Goal: Transaction & Acquisition: Purchase product/service

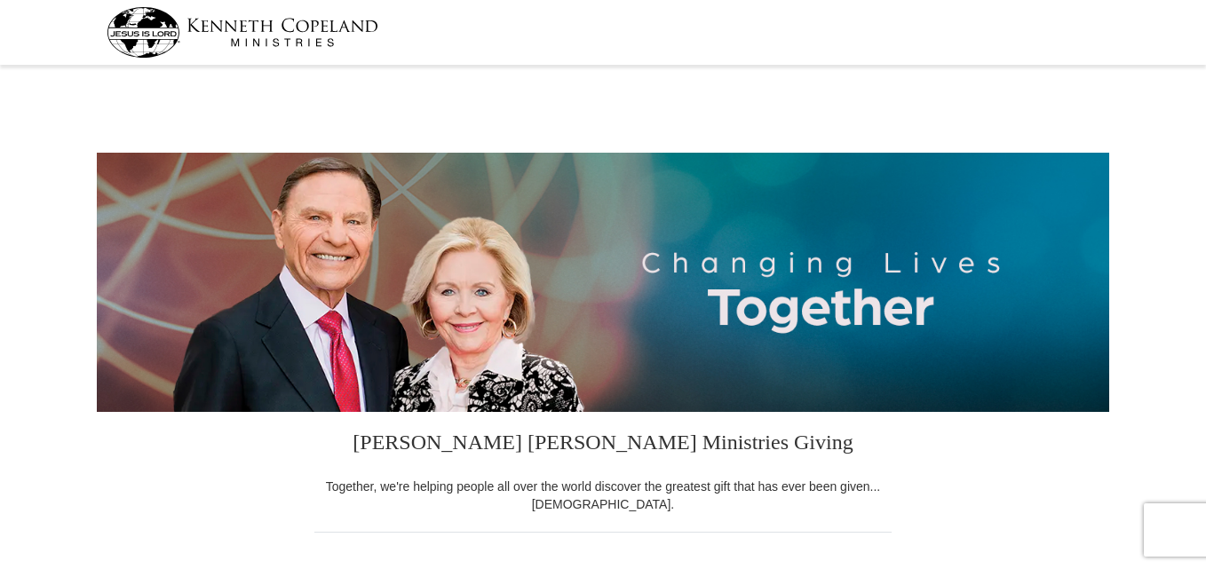
select select "AZ"
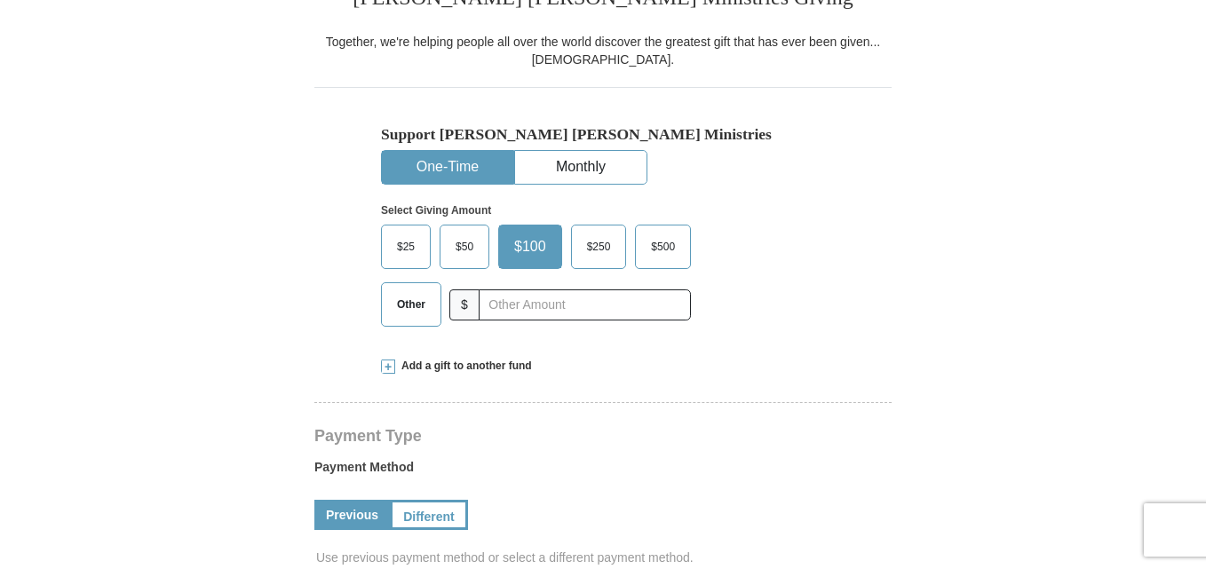
scroll to position [440, 0]
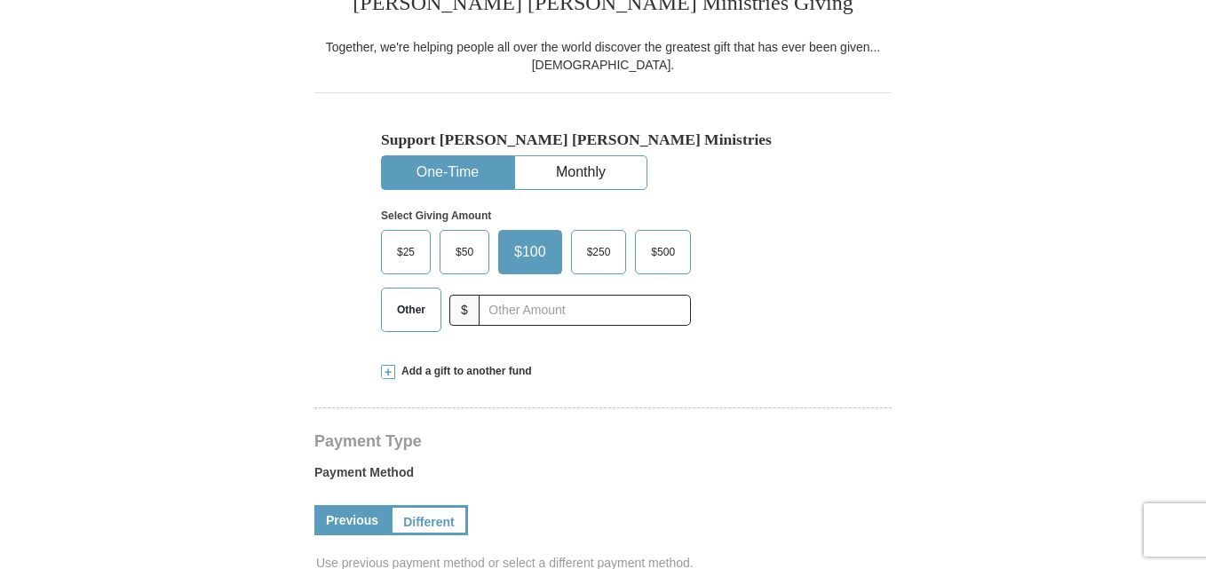
click at [393, 317] on span "Other" at bounding box center [411, 310] width 46 height 27
click at [0, 0] on input "Other" at bounding box center [0, 0] width 0 height 0
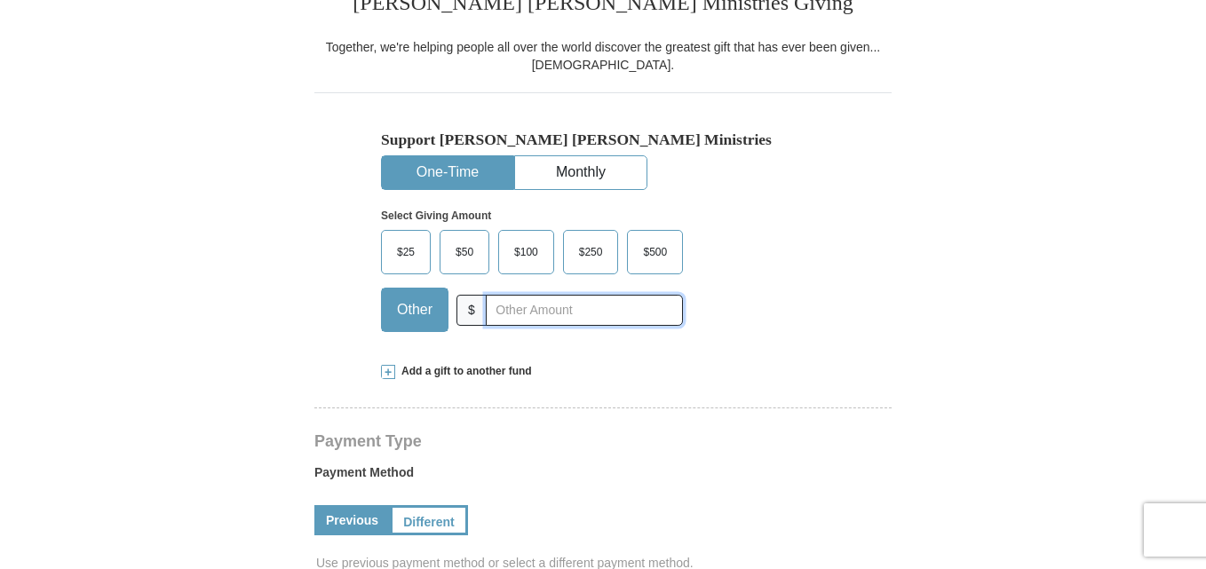
click at [546, 313] on input "text" at bounding box center [584, 310] width 197 height 31
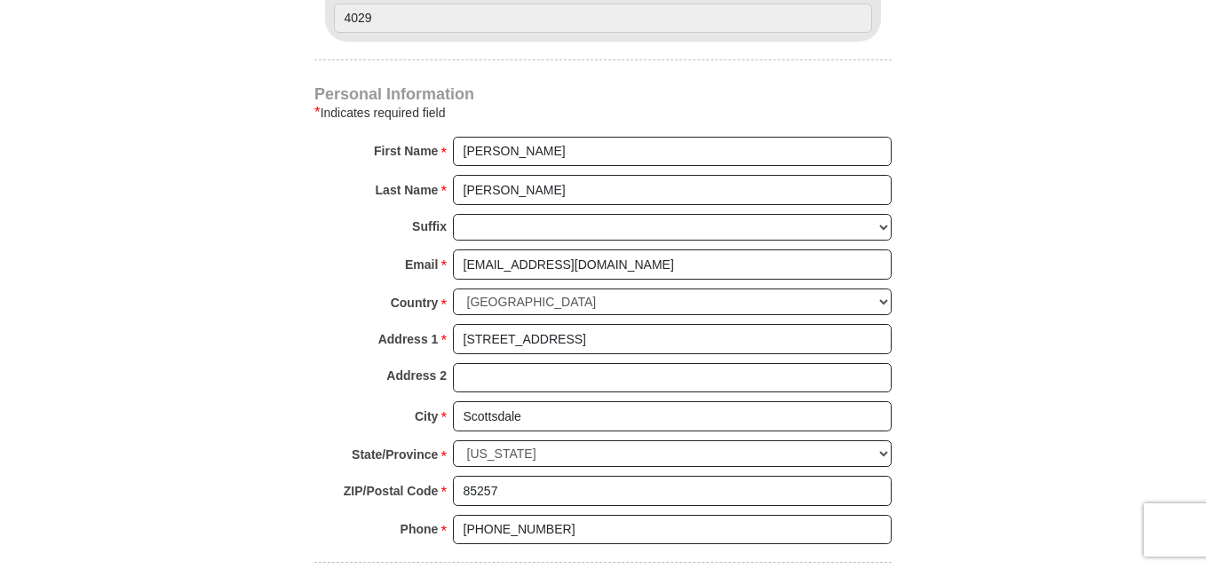
scroll to position [1530, 0]
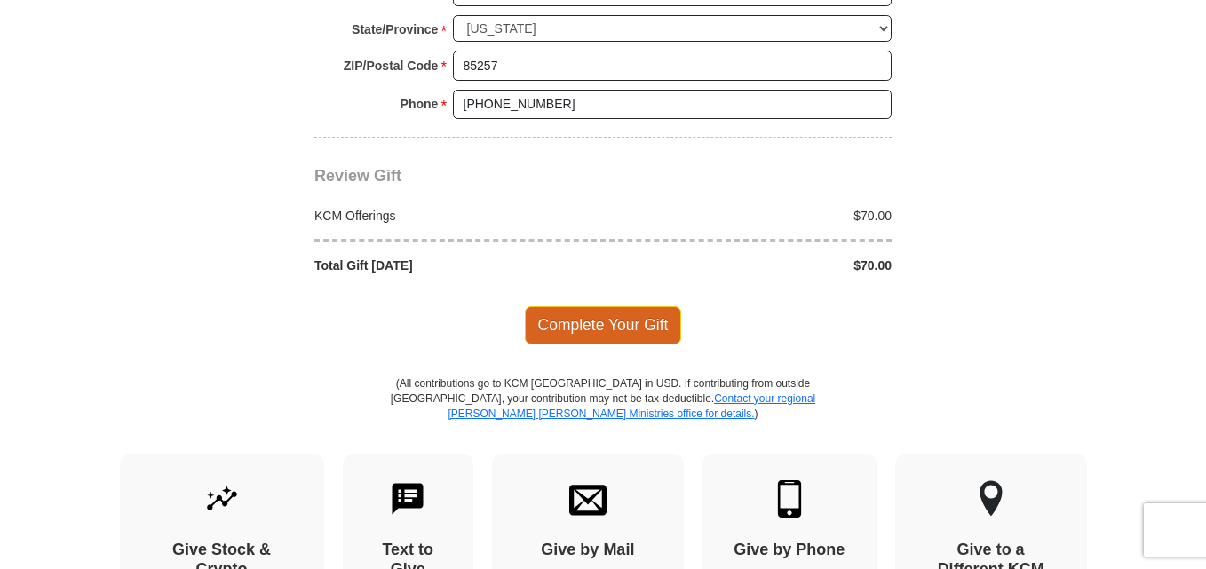
type input "70.00"
click at [639, 329] on span "Complete Your Gift" at bounding box center [603, 324] width 157 height 37
